Goal: Browse casually: Explore the website without a specific task or goal

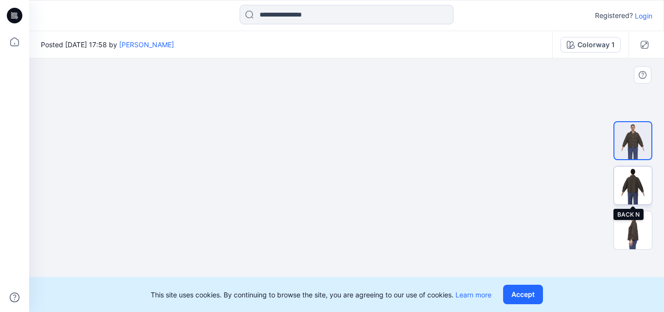
click at [622, 182] on img at bounding box center [633, 185] width 38 height 38
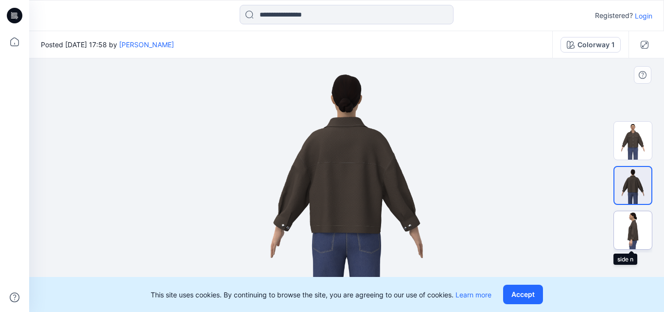
click at [628, 232] on img at bounding box center [633, 230] width 38 height 38
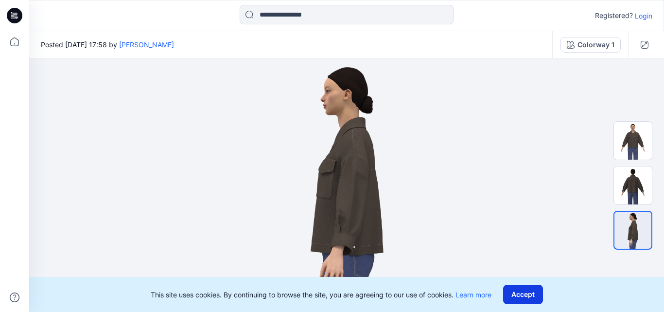
click at [519, 294] on button "Accept" at bounding box center [523, 293] width 40 height 19
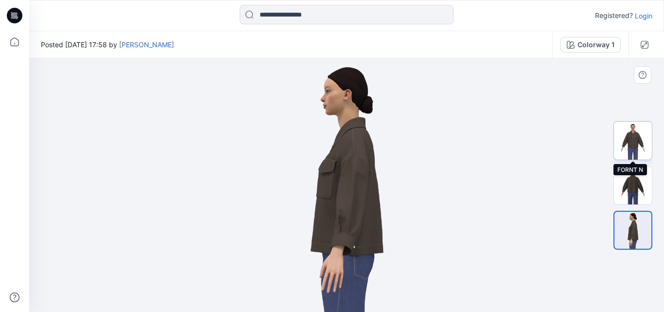
click at [630, 148] on img at bounding box center [633, 140] width 38 height 38
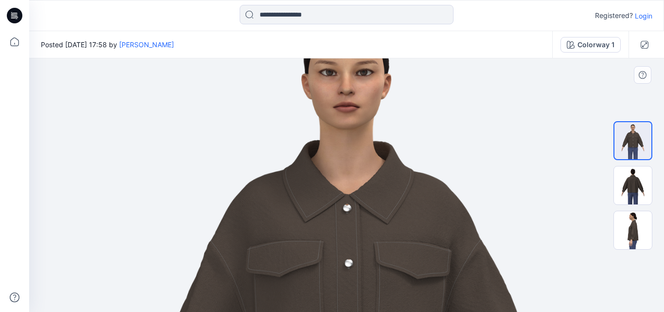
drag, startPoint x: 389, startPoint y: 144, endPoint x: 372, endPoint y: 292, distance: 148.7
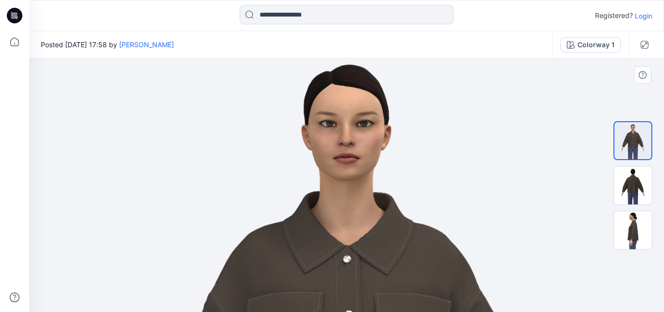
drag, startPoint x: 370, startPoint y: 185, endPoint x: 370, endPoint y: 215, distance: 29.6
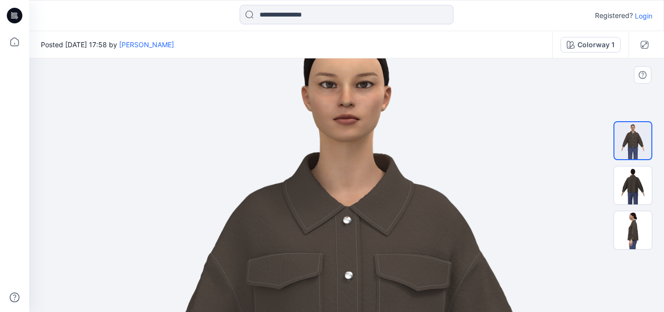
drag, startPoint x: 365, startPoint y: 235, endPoint x: 366, endPoint y: 198, distance: 36.5
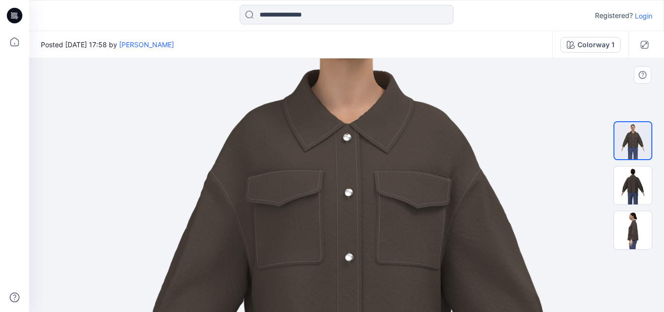
drag, startPoint x: 358, startPoint y: 226, endPoint x: 365, endPoint y: 144, distance: 82.9
click at [365, 144] on img at bounding box center [346, 267] width 521 height 737
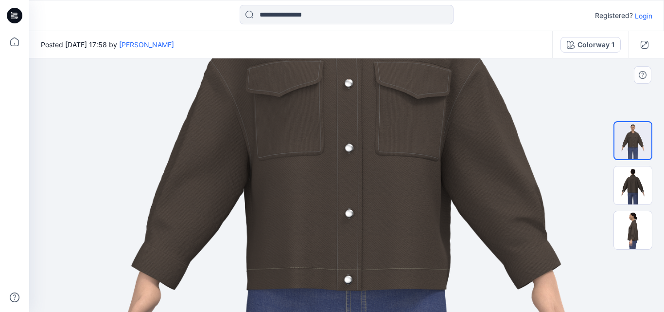
drag, startPoint x: 372, startPoint y: 245, endPoint x: 372, endPoint y: 136, distance: 109.3
click at [372, 136] on img at bounding box center [346, 158] width 521 height 737
